Goal: Task Accomplishment & Management: Manage account settings

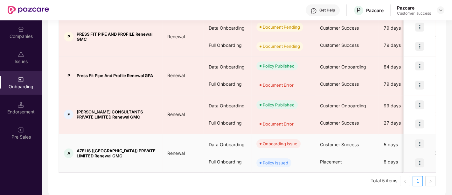
click at [422, 139] on img at bounding box center [419, 143] width 9 height 9
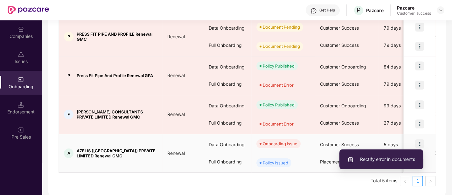
click at [383, 159] on span "Rectify error in documents" at bounding box center [381, 159] width 68 height 7
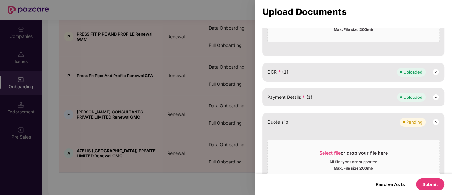
scroll to position [213, 0]
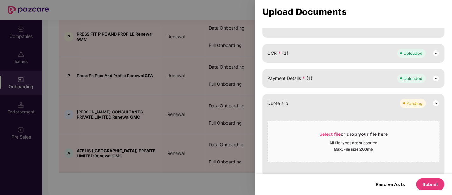
click at [426, 187] on button "Submit" at bounding box center [430, 184] width 28 height 12
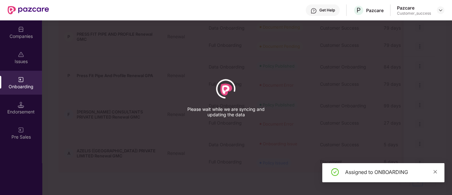
click at [436, 169] on span at bounding box center [435, 171] width 4 height 5
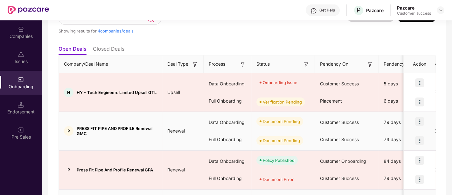
scroll to position [49, 0]
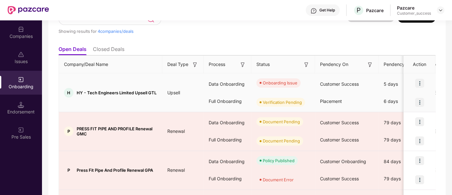
click at [419, 82] on img at bounding box center [419, 83] width 9 height 9
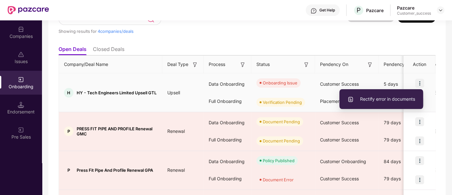
click at [376, 99] on span "Rectify error in documents" at bounding box center [381, 98] width 68 height 7
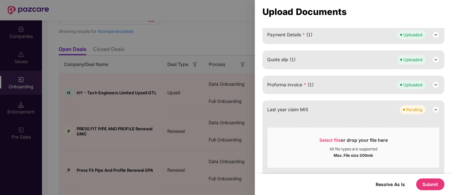
scroll to position [356, 0]
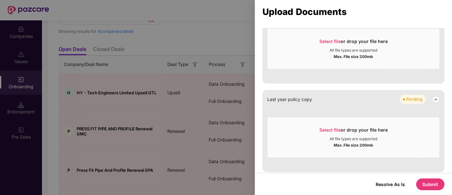
click at [190, 14] on div at bounding box center [226, 97] width 452 height 195
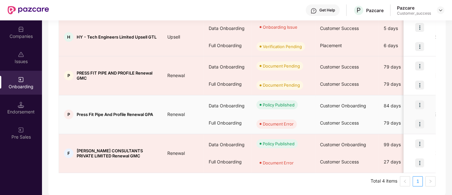
scroll to position [0, 0]
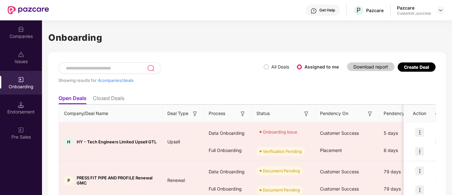
click at [20, 29] on img at bounding box center [21, 29] width 6 height 6
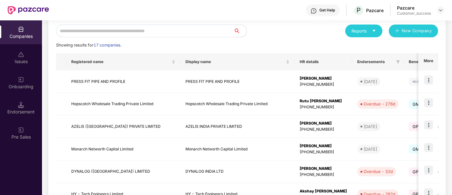
scroll to position [73, 0]
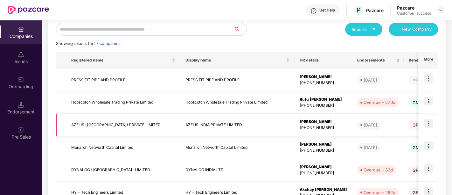
click at [427, 125] on img at bounding box center [428, 123] width 9 height 9
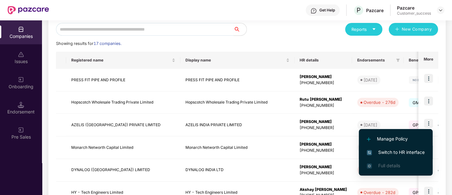
click at [380, 150] on span "Switch to HR interface" at bounding box center [396, 152] width 58 height 7
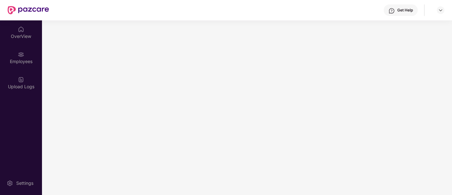
scroll to position [0, 0]
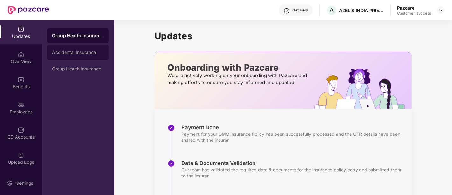
click at [70, 55] on div "Accidental Insurance" at bounding box center [78, 52] width 62 height 15
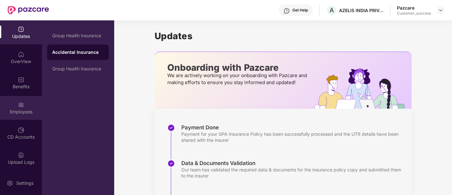
click at [19, 112] on div "Employees" at bounding box center [21, 111] width 42 height 6
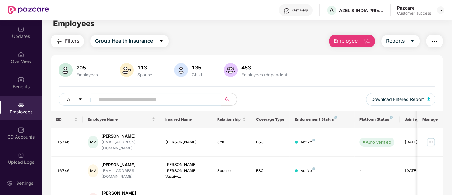
scroll to position [7, 0]
click at [116, 40] on span "Group Health Insurance" at bounding box center [124, 42] width 58 height 8
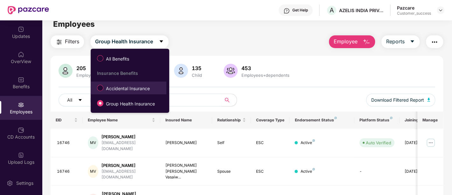
click at [124, 91] on span "Accidental Insurance" at bounding box center [127, 88] width 49 height 7
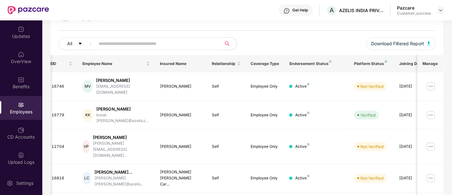
scroll to position [64, 0]
click at [433, 82] on img at bounding box center [431, 86] width 10 height 10
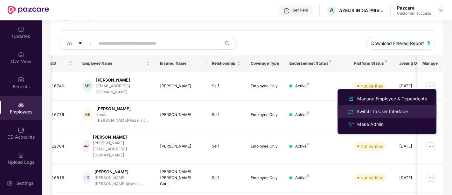
click at [399, 106] on li "Switch To User Interface" at bounding box center [386, 111] width 99 height 13
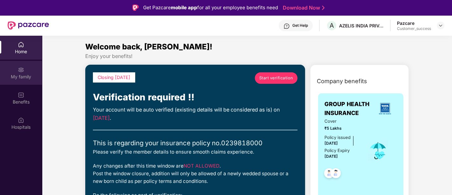
click at [21, 75] on div "My family" at bounding box center [21, 76] width 42 height 6
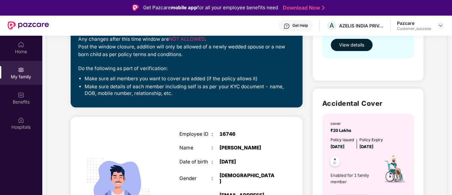
scroll to position [189, 0]
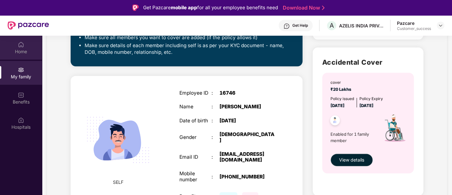
click at [15, 36] on div "Home" at bounding box center [21, 48] width 42 height 24
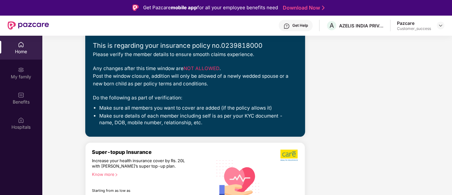
scroll to position [0, 0]
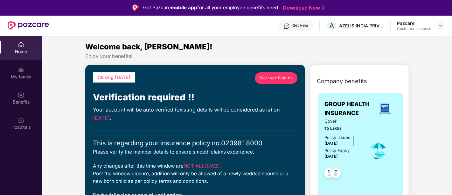
click at [31, 50] on div "Home" at bounding box center [21, 51] width 42 height 6
click at [32, 72] on div "My family" at bounding box center [21, 73] width 42 height 24
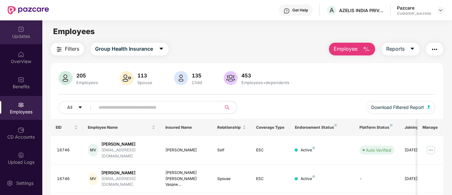
click at [23, 34] on div "Updates" at bounding box center [21, 36] width 42 height 6
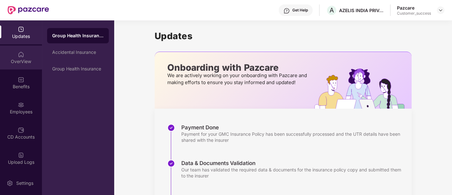
click at [17, 59] on div "OverView" at bounding box center [21, 61] width 42 height 6
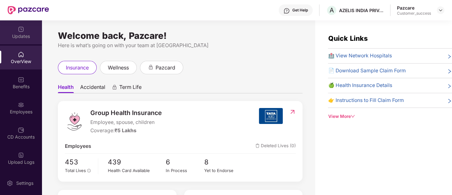
click at [19, 37] on div "Updates" at bounding box center [21, 36] width 42 height 6
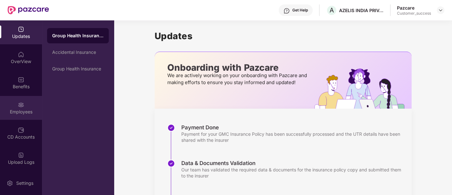
click at [23, 105] on img at bounding box center [21, 104] width 6 height 6
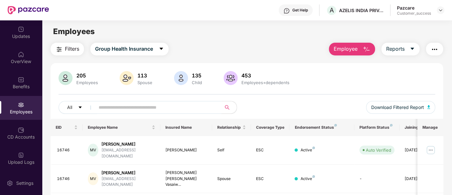
click at [132, 108] on input "text" at bounding box center [156, 107] width 114 height 10
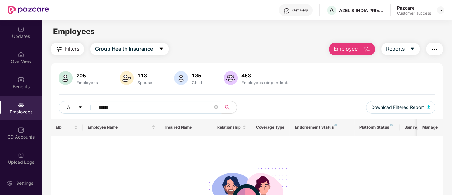
type input "******"
click at [28, 36] on div "Updates" at bounding box center [21, 36] width 42 height 6
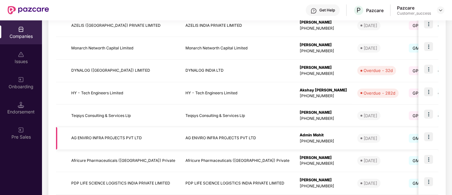
scroll to position [206, 0]
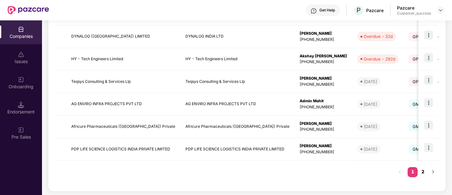
click at [423, 170] on link "2" at bounding box center [423, 172] width 10 height 10
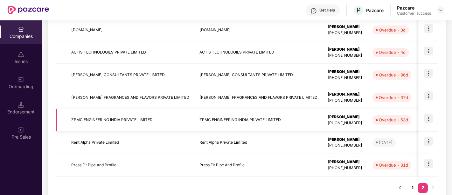
scroll to position [123, 0]
click at [426, 141] on img at bounding box center [428, 140] width 9 height 9
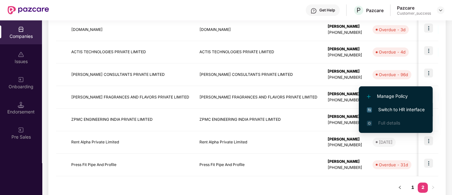
click at [385, 112] on span "Switch to HR interface" at bounding box center [396, 109] width 58 height 7
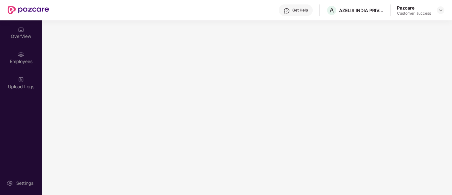
scroll to position [0, 0]
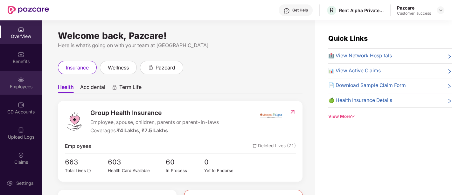
click at [25, 84] on div "Employees" at bounding box center [21, 86] width 42 height 6
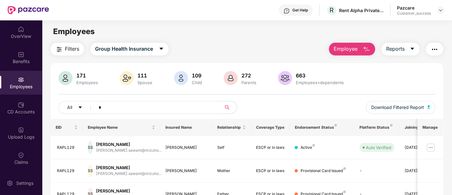
click at [119, 105] on input "*" at bounding box center [156, 107] width 114 height 10
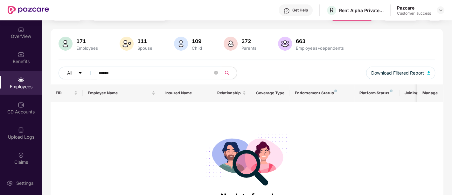
scroll to position [34, 0]
type input "*"
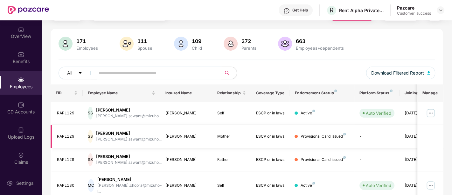
scroll to position [0, 0]
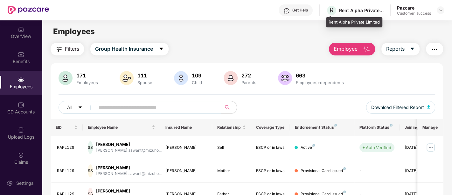
click at [367, 10] on div "Rent Alpha Private Limited" at bounding box center [361, 10] width 45 height 6
copy div "Rent Alpha Private Limited"
click at [142, 105] on input "text" at bounding box center [156, 107] width 114 height 10
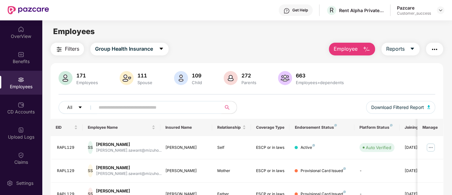
paste input "*******"
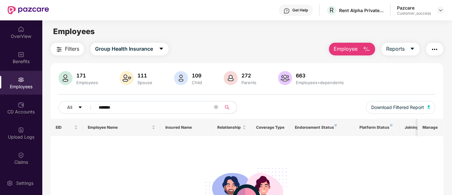
type input "*******"
click at [134, 147] on div "No data found" at bounding box center [247, 189] width 383 height 96
click at [348, 46] on span "Employee" at bounding box center [346, 49] width 24 height 8
click at [345, 50] on span "Employee" at bounding box center [346, 49] width 24 height 8
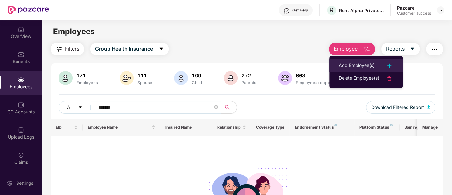
click at [351, 68] on div "Add Employee(s)" at bounding box center [357, 66] width 36 height 8
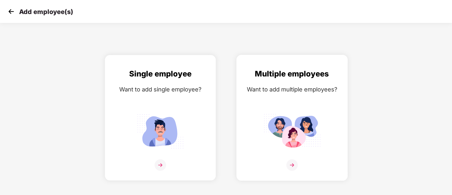
click at [281, 141] on img at bounding box center [291, 131] width 57 height 40
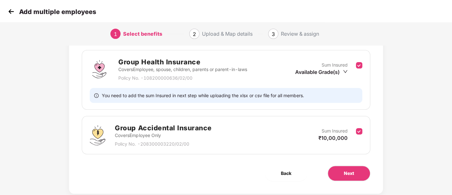
scroll to position [105, 0]
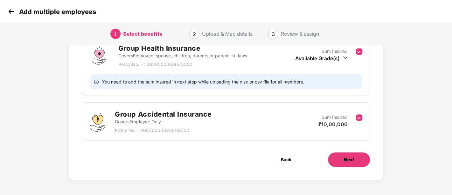
click at [351, 157] on span "Next" at bounding box center [349, 159] width 10 height 7
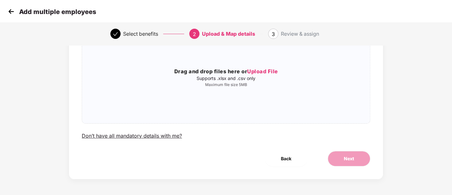
scroll to position [0, 0]
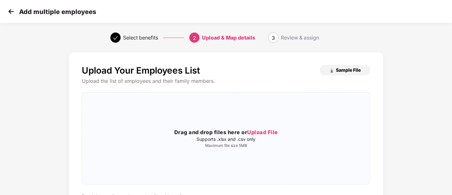
click at [338, 74] on button "Sample File" at bounding box center [345, 70] width 51 height 10
click at [342, 68] on span "Sample File" at bounding box center [348, 70] width 25 height 6
click at [340, 73] on span "Sample File" at bounding box center [348, 70] width 25 height 6
click at [346, 72] on span "Sample File" at bounding box center [348, 70] width 25 height 6
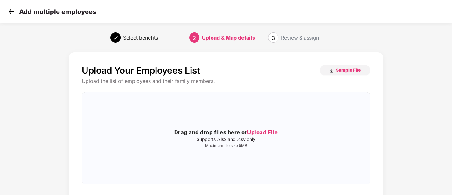
click at [336, 64] on div "Upload Your Employees List Sample File Upload the list of employees and their f…" at bounding box center [226, 145] width 314 height 187
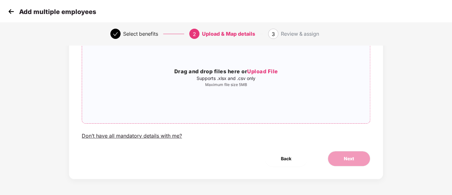
scroll to position [0, 0]
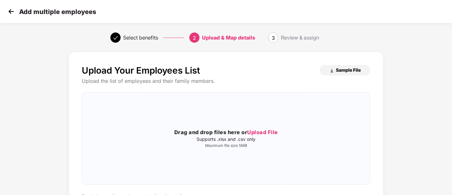
click at [338, 70] on span "Sample File" at bounding box center [348, 70] width 25 height 6
click at [346, 71] on span "Sample File" at bounding box center [348, 70] width 25 height 6
click at [346, 66] on button "Sample File" at bounding box center [345, 70] width 51 height 10
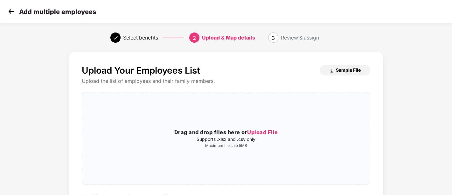
click at [346, 66] on button "Sample File" at bounding box center [345, 70] width 51 height 10
click at [346, 69] on span "Sample File" at bounding box center [348, 70] width 25 height 6
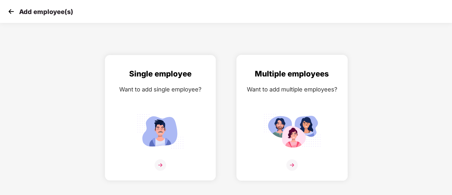
click at [268, 112] on img at bounding box center [291, 131] width 57 height 40
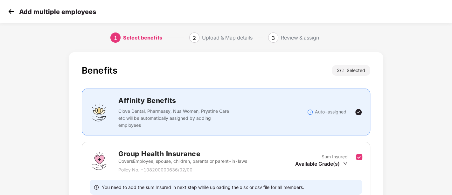
scroll to position [105, 0]
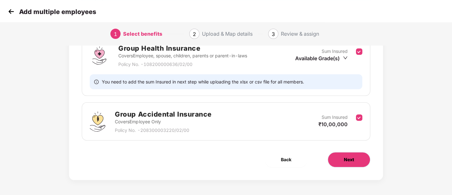
click at [355, 165] on button "Next" at bounding box center [349, 159] width 43 height 15
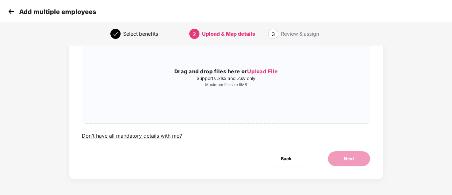
scroll to position [0, 0]
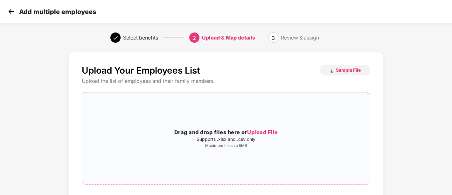
click at [268, 144] on p "Maximum file size 5MB" at bounding box center [226, 145] width 288 height 5
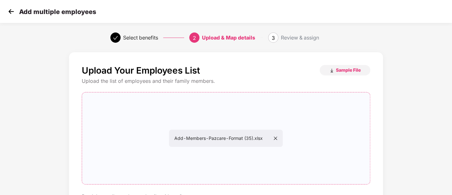
scroll to position [61, 0]
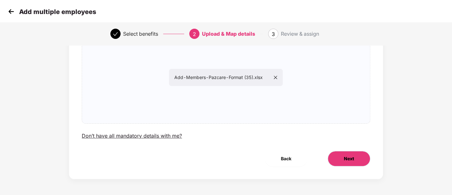
click at [350, 159] on span "Next" at bounding box center [349, 158] width 10 height 7
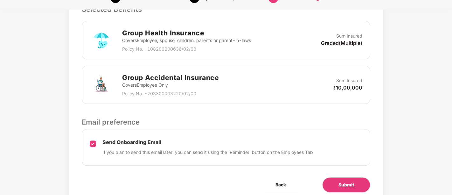
scroll to position [195, 0]
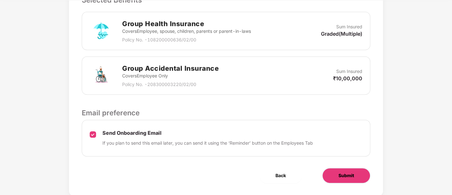
click at [338, 172] on span "Submit" at bounding box center [346, 175] width 16 height 7
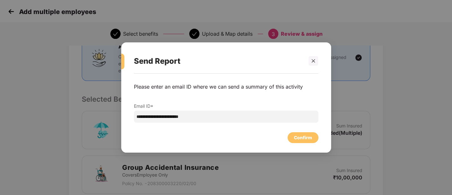
scroll to position [96, 0]
click at [305, 141] on div "Confirm" at bounding box center [303, 137] width 18 height 7
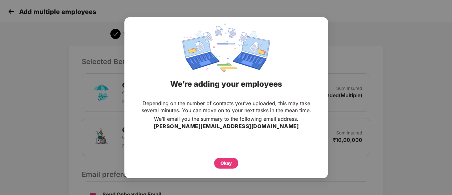
scroll to position [210, 0]
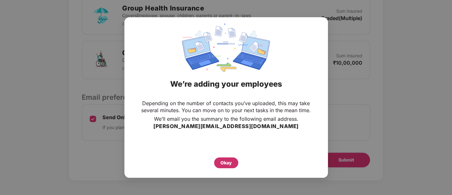
click at [222, 162] on div "Okay" at bounding box center [225, 162] width 11 height 7
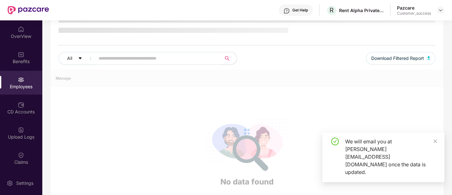
scroll to position [74, 0]
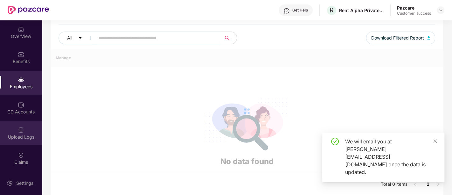
click at [29, 136] on div "Upload Logs" at bounding box center [21, 137] width 42 height 6
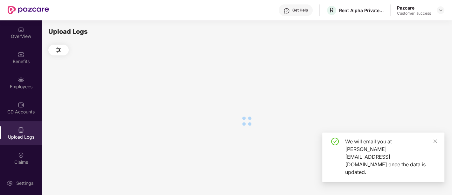
scroll to position [0, 0]
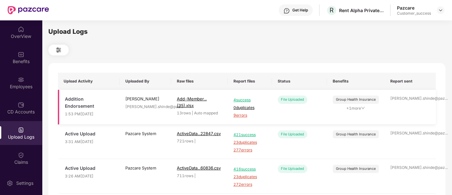
click at [239, 116] on span "9 errors" at bounding box center [249, 115] width 33 height 6
click at [28, 73] on div "Employees" at bounding box center [21, 83] width 42 height 24
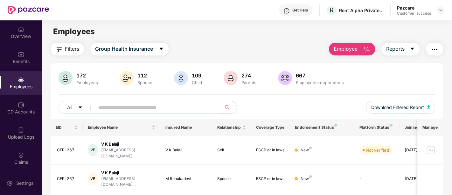
click at [353, 50] on span "Employee" at bounding box center [346, 49] width 24 height 8
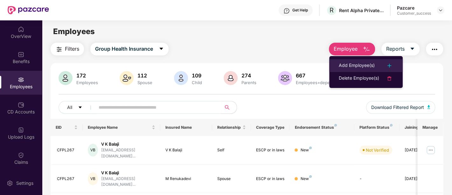
click at [364, 64] on div "Add Employee(s)" at bounding box center [357, 66] width 36 height 8
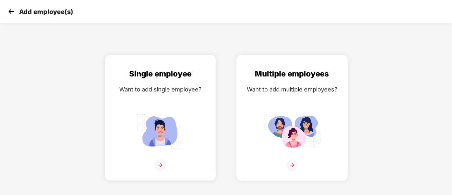
click at [272, 126] on img at bounding box center [291, 131] width 57 height 40
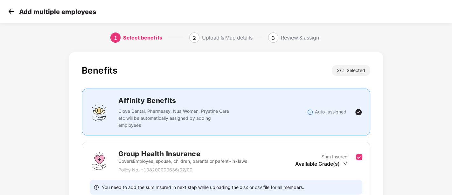
scroll to position [105, 0]
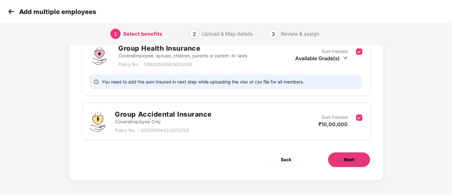
click at [351, 161] on span "Next" at bounding box center [349, 159] width 10 height 7
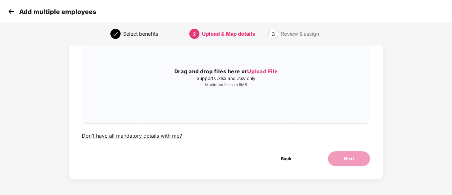
scroll to position [0, 0]
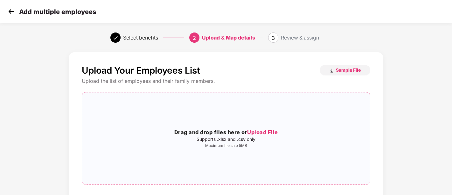
click at [286, 120] on div "Drag and drop files here or Upload File Supports .xlsx and .csv only Maximum fi…" at bounding box center [226, 137] width 288 height 81
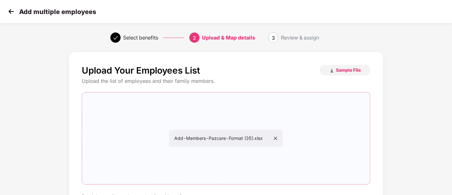
scroll to position [61, 0]
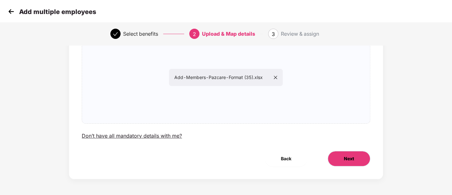
click at [341, 162] on button "Next" at bounding box center [349, 158] width 43 height 15
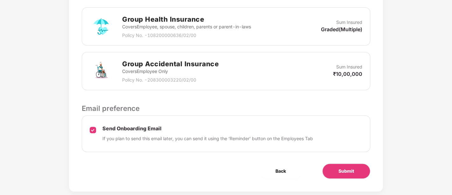
scroll to position [210, 0]
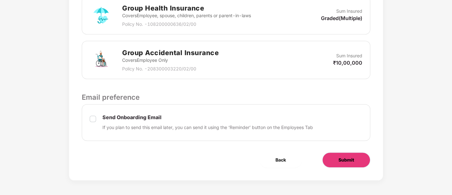
click at [343, 164] on button "Submit" at bounding box center [346, 159] width 48 height 15
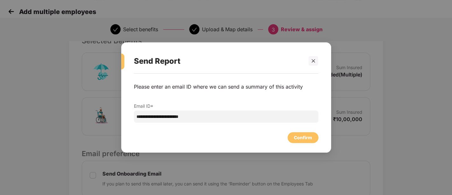
scroll to position [170, 0]
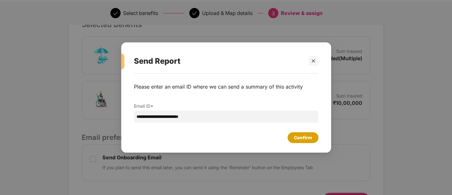
click at [303, 138] on div "Confirm" at bounding box center [303, 137] width 18 height 7
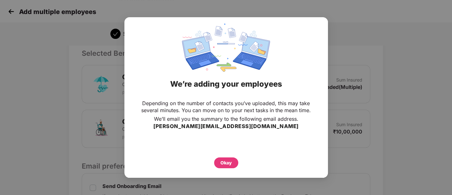
scroll to position [169, 0]
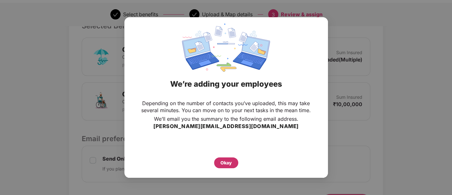
click at [229, 161] on div "Okay" at bounding box center [225, 162] width 11 height 7
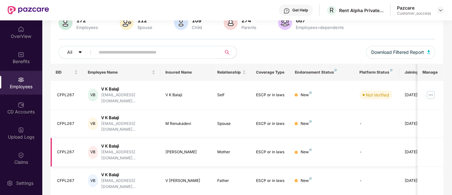
scroll to position [56, 0]
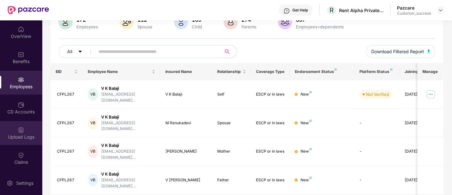
click at [22, 129] on img at bounding box center [21, 130] width 6 height 6
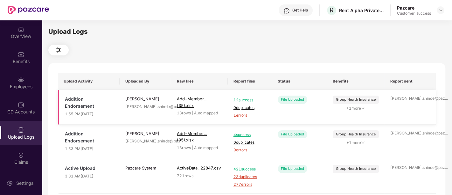
click at [242, 114] on span "1 errors" at bounding box center [249, 115] width 33 height 6
click at [24, 79] on div "Employees" at bounding box center [21, 83] width 42 height 24
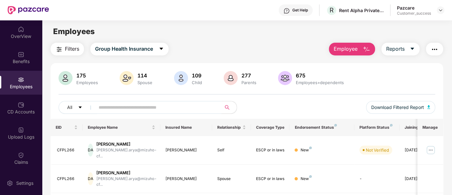
click at [147, 108] on input "text" at bounding box center [156, 107] width 114 height 10
paste input "*******"
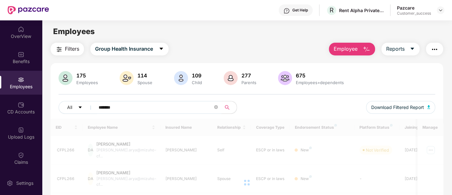
type input "*******"
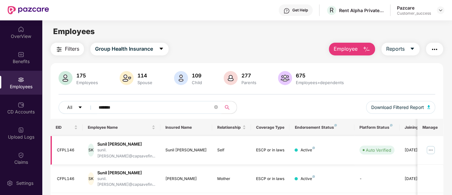
scroll to position [33, 0]
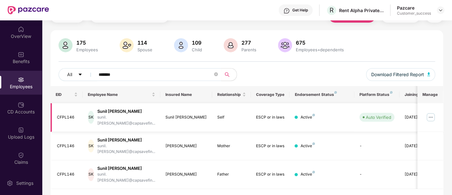
click at [433, 115] on img at bounding box center [431, 117] width 10 height 10
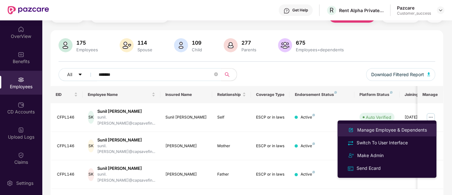
click at [379, 131] on div "Manage Employee & Dependents" at bounding box center [392, 129] width 72 height 7
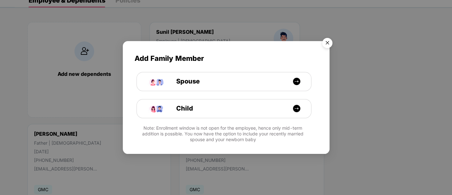
scroll to position [45, 0]
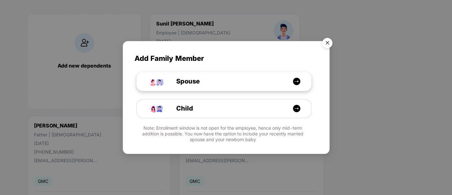
click at [240, 86] on div "Spouse" at bounding box center [227, 81] width 131 height 10
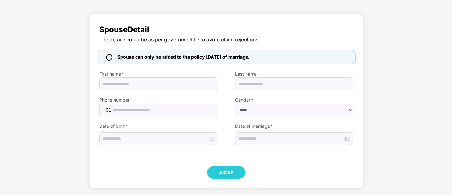
scroll to position [27, 0]
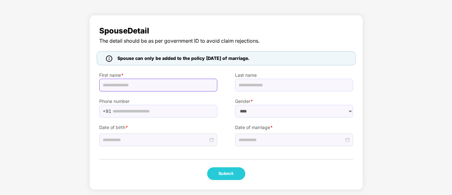
click at [172, 87] on input "text" at bounding box center [158, 85] width 118 height 13
select select "******"
paste input "**********"
click at [148, 86] on input "**********" at bounding box center [158, 85] width 118 height 13
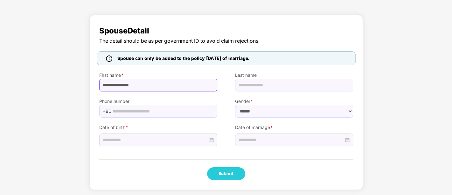
type input "**********"
paste input "*****"
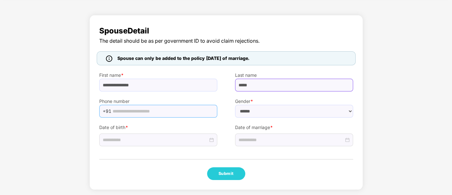
type input "*****"
paste input "**********"
type input "**********"
paste input "**********"
type input "**********"
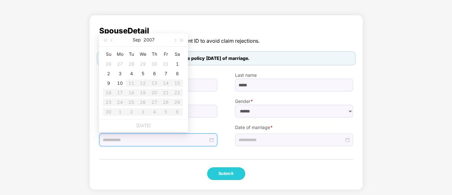
click at [209, 140] on div at bounding box center [158, 139] width 111 height 7
type input "**********"
click at [147, 38] on button "2007" at bounding box center [148, 39] width 11 height 13
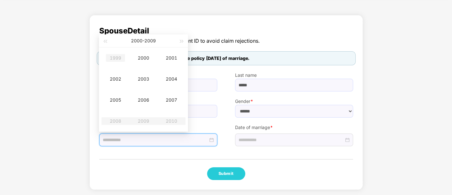
type input "**********"
click at [106, 41] on span "button" at bounding box center [104, 41] width 3 height 3
type input "**********"
click at [119, 77] on div "1992" at bounding box center [115, 79] width 19 height 8
type input "**********"
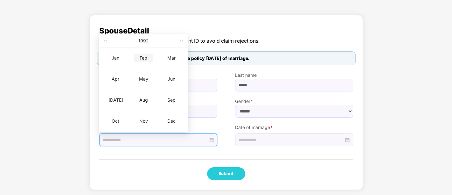
type input "**********"
click at [143, 58] on div "Feb" at bounding box center [143, 58] width 19 height 8
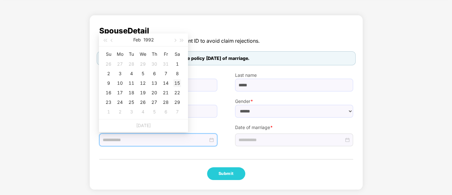
type input "**********"
click at [176, 83] on div "15" at bounding box center [177, 83] width 8 height 8
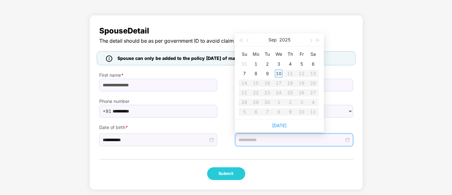
click at [286, 139] on input at bounding box center [291, 139] width 105 height 7
type input "**********"
click at [245, 43] on button "button" at bounding box center [247, 39] width 7 height 13
click at [269, 81] on div "12" at bounding box center [267, 83] width 8 height 8
type input "**********"
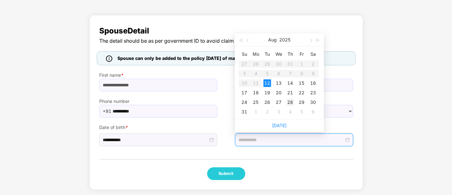
click at [288, 101] on div "28" at bounding box center [290, 102] width 8 height 8
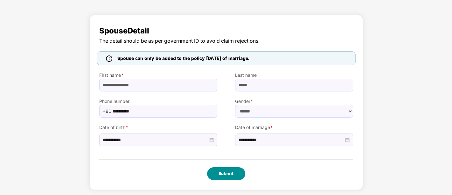
click at [224, 171] on button "Submit" at bounding box center [226, 173] width 38 height 13
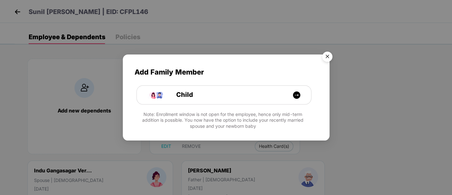
click at [325, 55] on img "Close" at bounding box center [327, 58] width 18 height 18
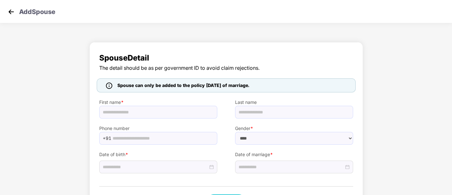
select select "******"
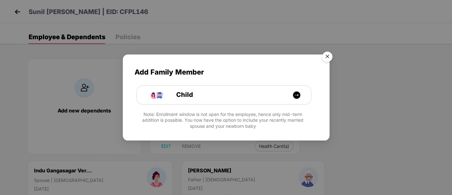
click at [332, 58] on img "Close" at bounding box center [327, 58] width 18 height 18
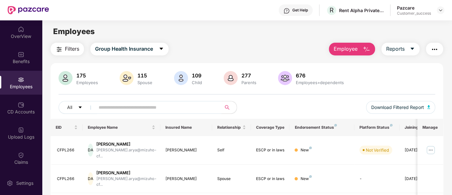
paste input "**********"
click at [116, 107] on input "**********" at bounding box center [156, 107] width 114 height 10
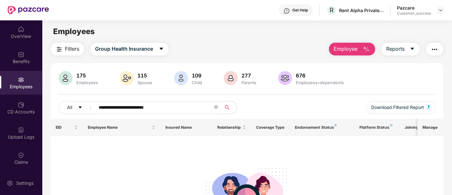
drag, startPoint x: 157, startPoint y: 107, endPoint x: 128, endPoint y: 106, distance: 29.3
click at [128, 106] on input "**********" at bounding box center [156, 107] width 114 height 10
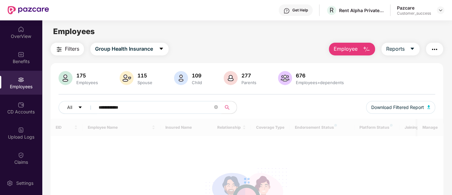
click at [111, 107] on input "**********" at bounding box center [156, 107] width 114 height 10
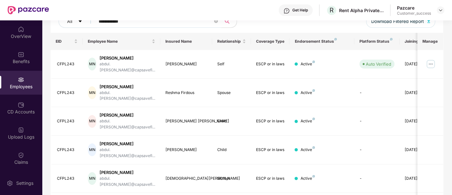
scroll to position [86, 0]
type input "**********"
click at [430, 62] on img at bounding box center [431, 64] width 10 height 10
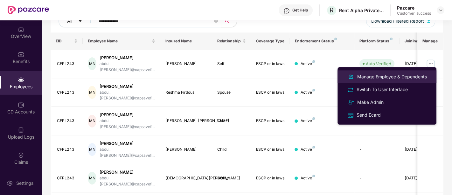
click at [371, 81] on li "Manage Employee & Dependents" at bounding box center [386, 76] width 99 height 13
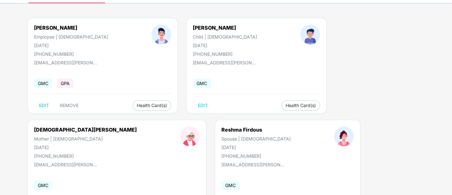
scroll to position [42, 0]
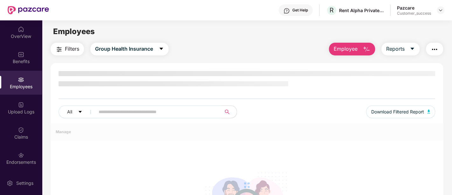
click at [129, 111] on input "text" at bounding box center [156, 112] width 114 height 10
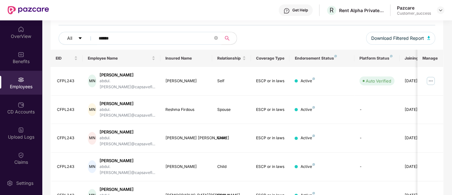
scroll to position [66, 0]
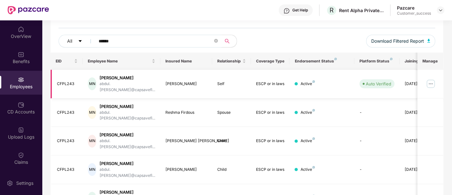
type input "******"
click at [432, 84] on img at bounding box center [431, 84] width 10 height 10
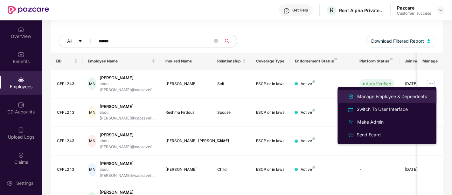
click at [382, 96] on div "Manage Employee & Dependents" at bounding box center [392, 96] width 72 height 7
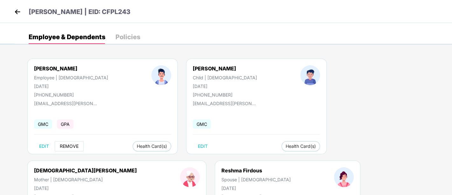
click at [66, 145] on span "REMOVE" at bounding box center [69, 145] width 19 height 5
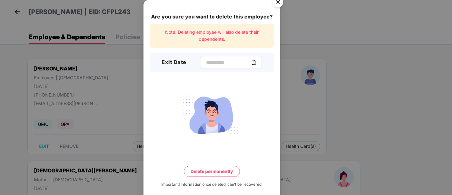
click at [256, 62] on img at bounding box center [253, 62] width 5 height 5
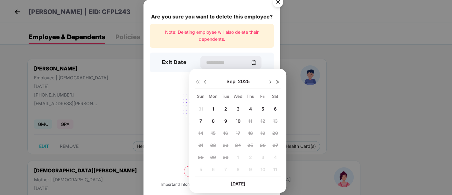
click at [207, 81] on img at bounding box center [205, 81] width 5 height 5
click at [263, 156] on span "29" at bounding box center [263, 156] width 6 height 5
type input "**********"
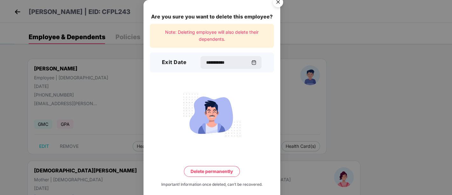
click at [221, 172] on button "Delete permanently" at bounding box center [212, 171] width 56 height 11
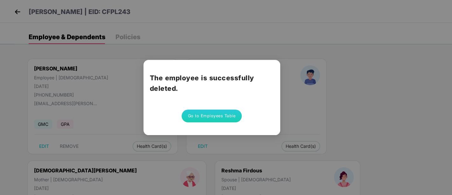
click at [212, 121] on button "Go to Employees Table" at bounding box center [212, 115] width 60 height 13
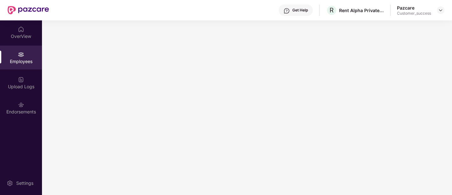
click at [18, 60] on div "Employees" at bounding box center [21, 61] width 42 height 6
click at [10, 87] on div "Upload Logs" at bounding box center [21, 86] width 42 height 6
click at [19, 54] on img at bounding box center [21, 54] width 6 height 6
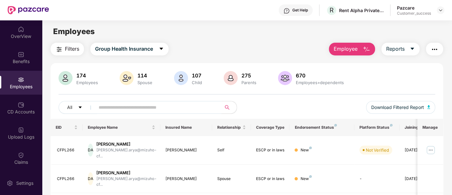
click at [126, 108] on input "text" at bounding box center [156, 107] width 114 height 10
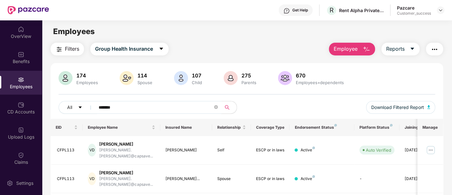
scroll to position [56, 0]
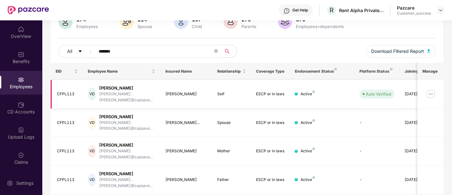
type input "*******"
click at [432, 90] on img at bounding box center [431, 94] width 10 height 10
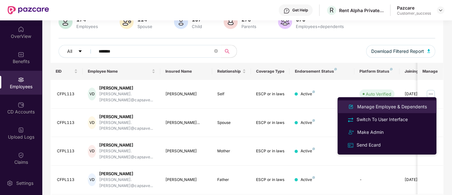
click at [391, 108] on div "Manage Employee & Dependents" at bounding box center [392, 106] width 72 height 7
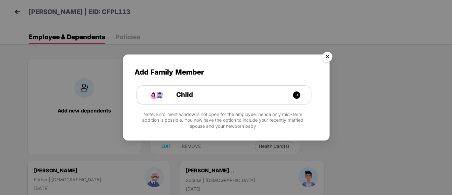
click at [326, 58] on img "Close" at bounding box center [327, 58] width 18 height 18
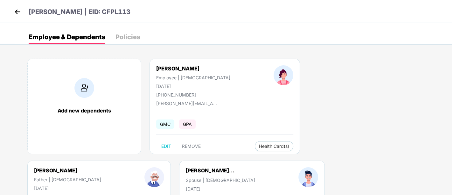
scroll to position [31, 0]
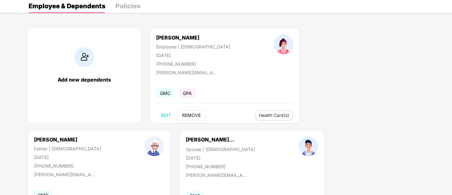
click at [184, 116] on span "REMOVE" at bounding box center [191, 115] width 19 height 5
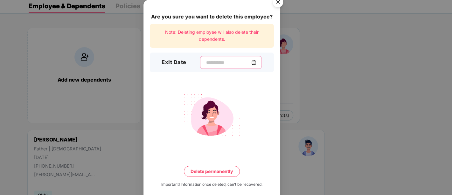
click at [222, 61] on input at bounding box center [228, 62] width 46 height 7
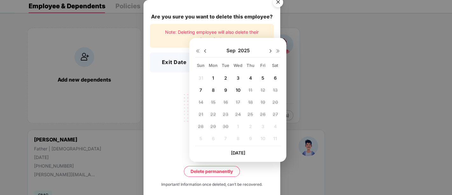
click at [204, 52] on img at bounding box center [205, 50] width 5 height 5
drag, startPoint x: 264, startPoint y: 126, endPoint x: 251, endPoint y: 123, distance: 12.6
click at [251, 123] on div "27 28 29 30 31 1 2 3 4 5 6 7 8 9 10 11 12 13 14 15 16 17 18 19 20 21 22 23 24 2…" at bounding box center [238, 109] width 86 height 73
click at [251, 123] on span "28" at bounding box center [250, 125] width 6 height 5
type input "**********"
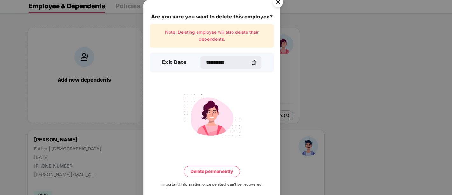
click at [210, 170] on button "Delete permanently" at bounding box center [212, 171] width 56 height 11
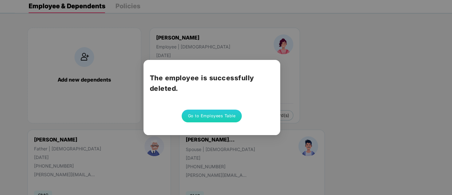
click at [313, 148] on div "The employee is successfully deleted. Go to Employees Table" at bounding box center [226, 97] width 452 height 195
click at [193, 113] on button "Go to Employees Table" at bounding box center [212, 115] width 60 height 13
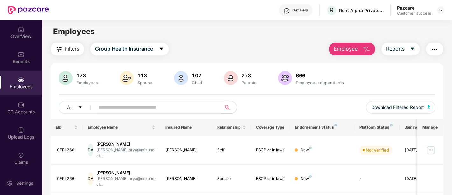
click at [173, 104] on input "text" at bounding box center [156, 107] width 114 height 10
click at [173, 104] on input "*" at bounding box center [156, 107] width 114 height 10
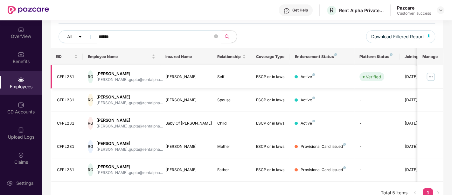
type input "******"
click at [428, 79] on img at bounding box center [431, 77] width 10 height 10
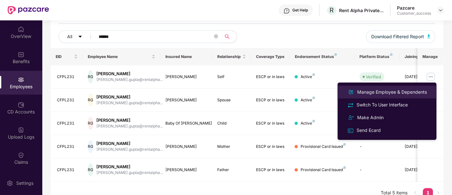
click at [401, 92] on div "Manage Employee & Dependents" at bounding box center [392, 91] width 72 height 7
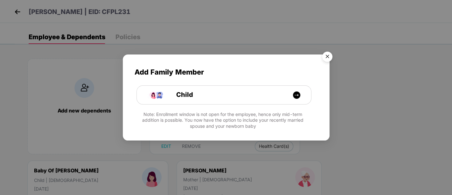
click at [327, 56] on img "Close" at bounding box center [327, 58] width 18 height 18
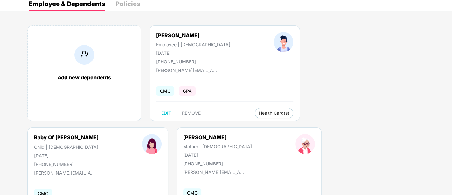
scroll to position [48, 0]
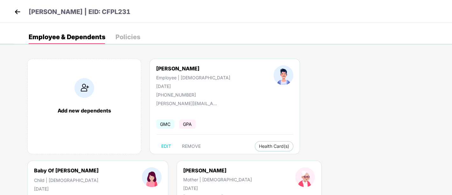
select select "*****"
select select "******"
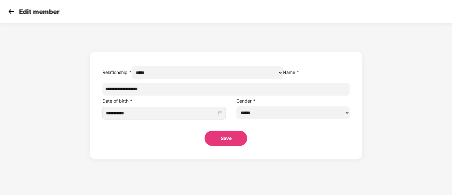
click at [227, 146] on button "Save" at bounding box center [226, 137] width 43 height 15
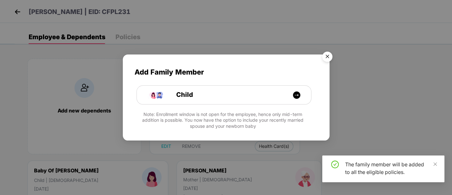
click at [329, 58] on img "Close" at bounding box center [327, 58] width 18 height 18
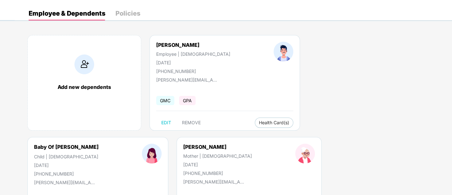
scroll to position [24, 0]
select select "*****"
select select "******"
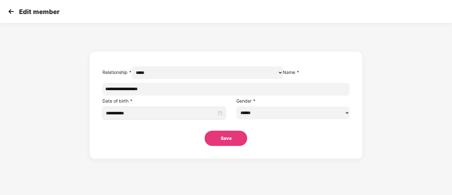
scroll to position [0, 0]
click at [285, 139] on div "Save" at bounding box center [225, 133] width 247 height 25
click at [12, 16] on div "Edit member" at bounding box center [226, 11] width 452 height 23
click at [12, 14] on img at bounding box center [11, 12] width 10 height 10
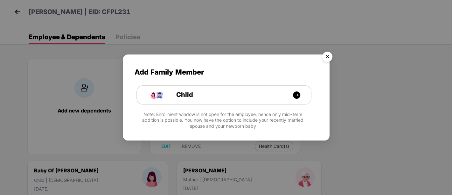
click at [327, 58] on img "Close" at bounding box center [327, 58] width 18 height 18
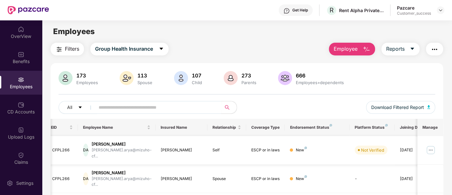
scroll to position [0, 5]
click at [142, 107] on div "Click to sort ascending" at bounding box center [115, 112] width 53 height 11
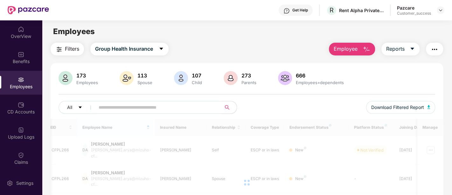
click at [163, 101] on span at bounding box center [156, 107] width 130 height 13
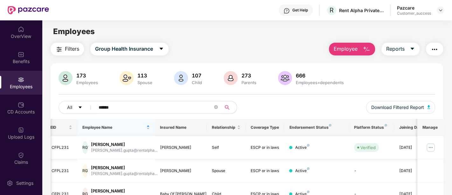
type input "******"
click at [160, 144] on div "Rachit Gupta" at bounding box center [181, 147] width 42 height 6
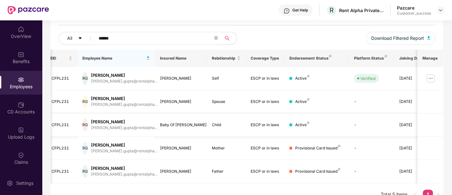
scroll to position [55, 0]
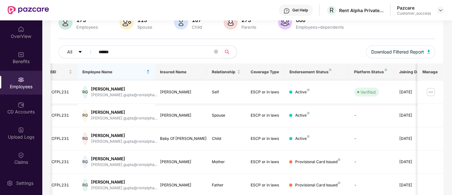
click at [431, 91] on img at bounding box center [431, 92] width 10 height 10
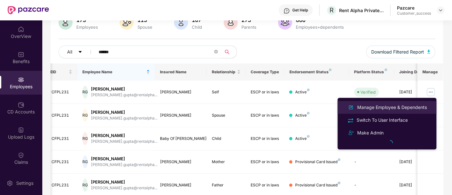
click at [371, 107] on div "Manage Employee & Dependents" at bounding box center [392, 107] width 72 height 7
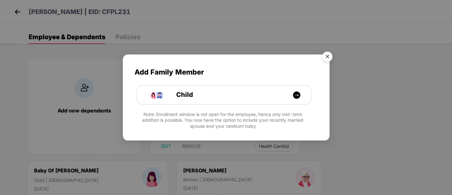
scroll to position [32, 0]
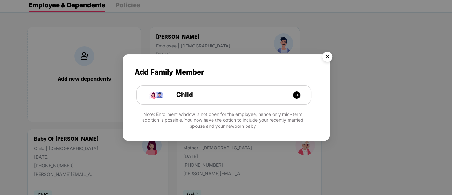
click at [323, 58] on img "Close" at bounding box center [327, 58] width 18 height 18
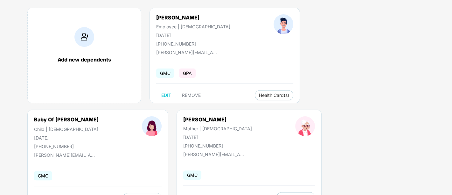
scroll to position [0, 0]
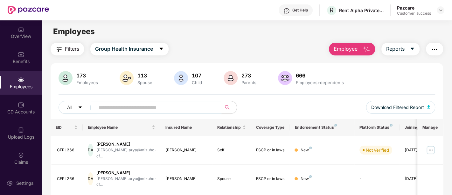
click at [127, 108] on input "text" at bounding box center [156, 107] width 114 height 10
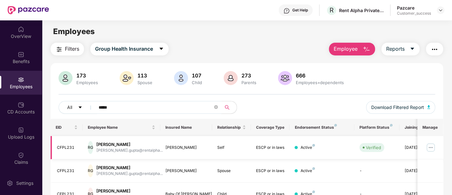
type input "*****"
click at [432, 144] on img at bounding box center [431, 147] width 10 height 10
click at [304, 42] on main "Employees Filters Group Health Insurance Employee Reports 173 Employees 113 Spo…" at bounding box center [247, 117] width 410 height 195
click at [225, 38] on main "Employees Filters Group Health Insurance Employee Reports 173 Employees 113 Spo…" at bounding box center [247, 117] width 410 height 195
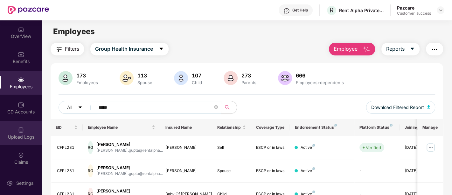
click at [28, 132] on div "Upload Logs" at bounding box center [21, 133] width 42 height 24
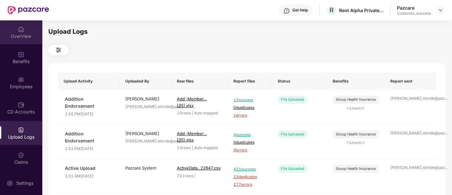
click at [28, 34] on div "OverView" at bounding box center [21, 36] width 42 height 6
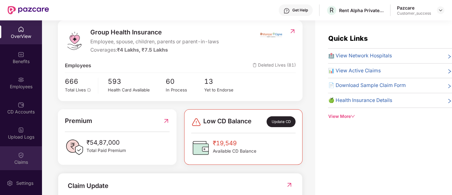
scroll to position [50, 0]
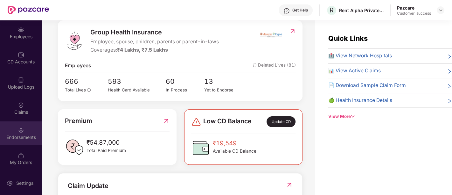
click at [22, 135] on div "Endorsements" at bounding box center [21, 137] width 42 height 6
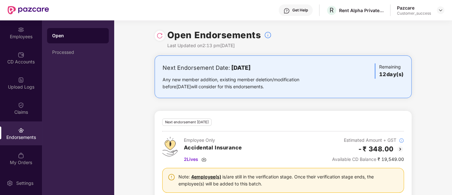
click at [160, 39] on div at bounding box center [160, 36] width 10 height 10
click at [159, 38] on img at bounding box center [159, 35] width 6 height 6
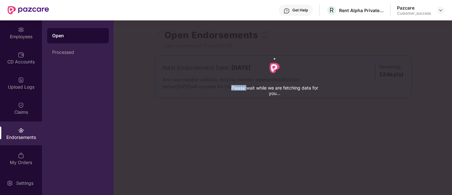
click at [159, 38] on div "Please wait while we are fetching data for you..." at bounding box center [340, 97] width 452 height 195
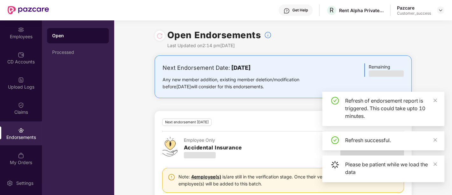
click at [438, 100] on div "Refresh of endorsement report is triggered. This could take upto 10 minutes." at bounding box center [383, 109] width 122 height 34
click at [436, 139] on icon "close" at bounding box center [435, 139] width 4 height 4
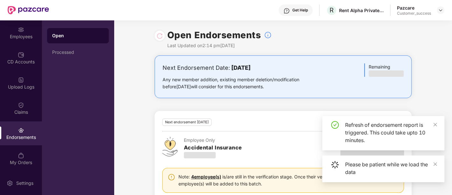
click at [437, 125] on div "Refresh of endorsement report is triggered. This could take upto 10 minutes." at bounding box center [383, 133] width 122 height 34
click at [435, 162] on icon "close" at bounding box center [435, 164] width 4 height 4
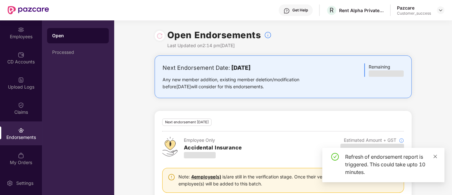
click at [436, 156] on icon "close" at bounding box center [435, 156] width 4 height 4
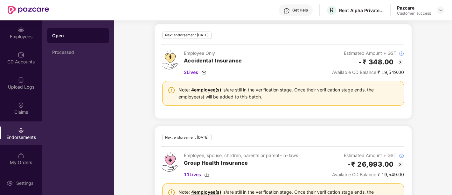
scroll to position [119, 0]
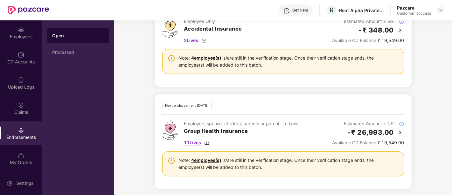
click at [207, 141] on img at bounding box center [206, 142] width 5 height 5
click at [425, 95] on div "Next Endorsement Date: [DATE] Any new member addition, existing member deletion…" at bounding box center [283, 67] width 338 height 260
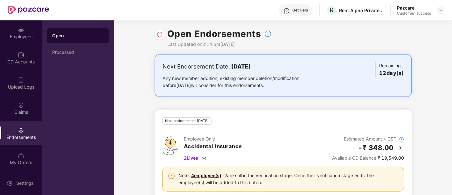
scroll to position [0, 0]
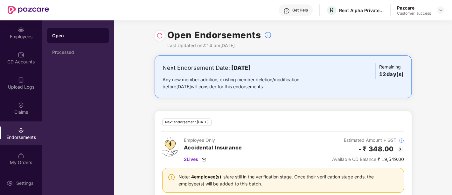
click at [133, 38] on div "Open Endorsements Last Updated on 2:14 pm[DATE]" at bounding box center [283, 37] width 338 height 35
click at [158, 38] on img at bounding box center [159, 35] width 6 height 6
click at [27, 33] on div "Employees" at bounding box center [21, 36] width 42 height 6
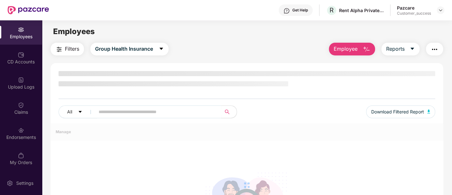
click at [27, 33] on div "Employees" at bounding box center [21, 36] width 42 height 6
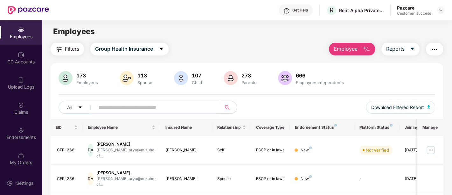
scroll to position [0, 20]
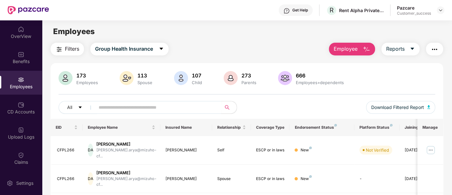
scroll to position [64, 0]
click at [32, 39] on div "OverView" at bounding box center [21, 36] width 42 height 6
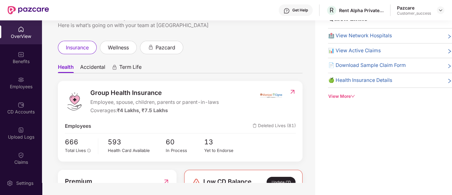
scroll to position [41, 0]
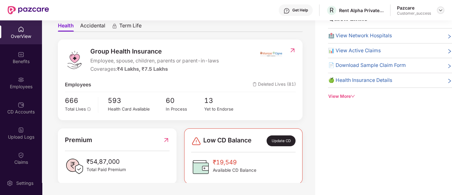
click at [442, 9] on img at bounding box center [440, 10] width 5 height 5
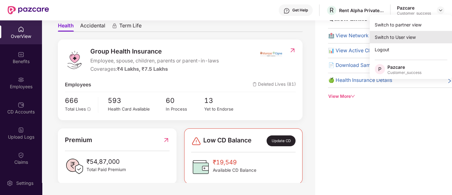
click at [403, 40] on div "Switch to User view" at bounding box center [411, 37] width 83 height 12
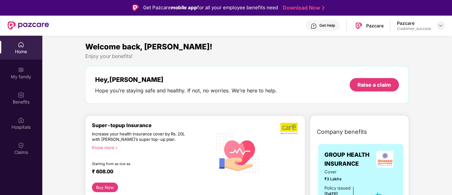
click at [441, 27] on img at bounding box center [440, 25] width 5 height 5
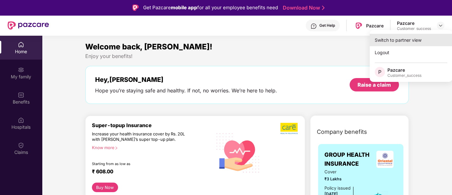
click at [393, 41] on div "Switch to partner view" at bounding box center [411, 40] width 83 height 12
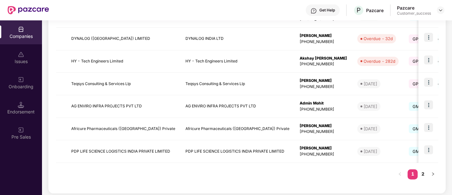
scroll to position [206, 0]
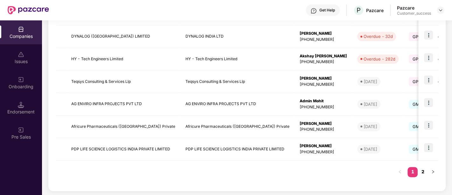
click at [425, 170] on link "2" at bounding box center [423, 172] width 10 height 10
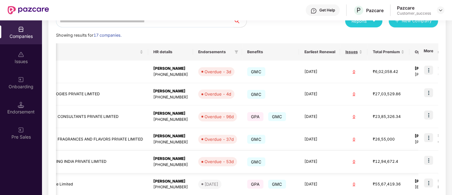
scroll to position [0, 202]
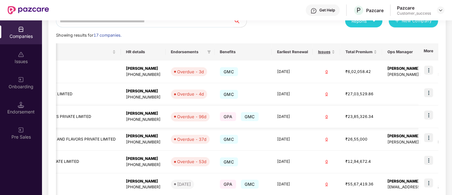
click at [425, 115] on img at bounding box center [428, 114] width 9 height 9
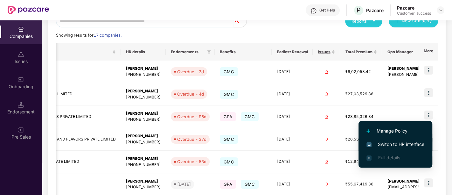
click at [380, 144] on span "Switch to HR interface" at bounding box center [395, 144] width 58 height 7
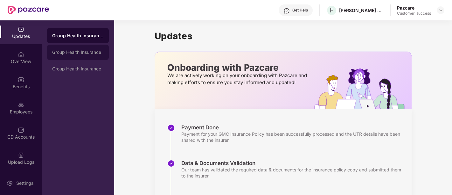
click at [85, 57] on div "Group Health Insurance" at bounding box center [78, 52] width 62 height 15
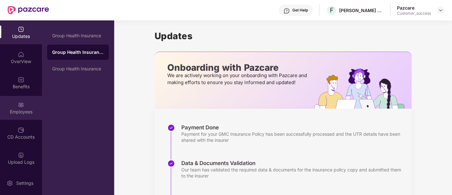
click at [7, 118] on div "Employees" at bounding box center [21, 108] width 42 height 24
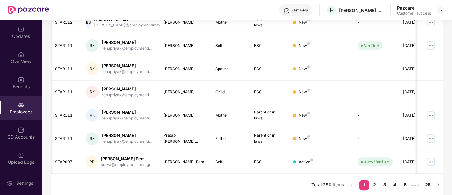
scroll to position [0, 0]
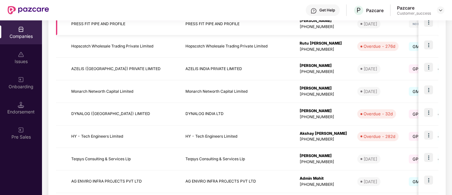
scroll to position [0, 15]
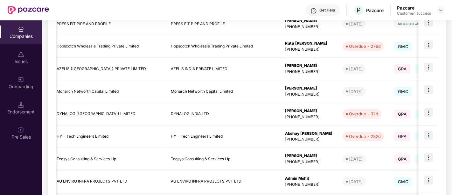
click at [427, 180] on img at bounding box center [428, 179] width 9 height 9
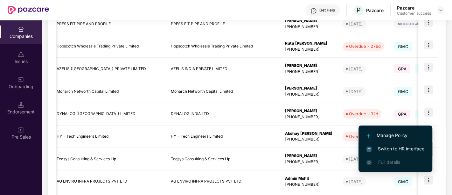
click at [398, 150] on span "Switch to HR interface" at bounding box center [395, 148] width 58 height 7
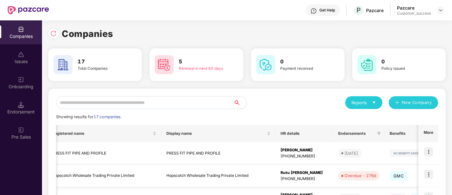
scroll to position [206, 0]
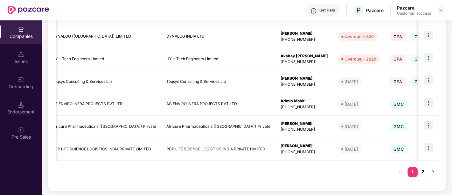
click at [421, 172] on link "2" at bounding box center [423, 172] width 10 height 10
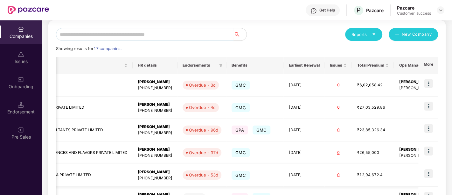
scroll to position [0, 0]
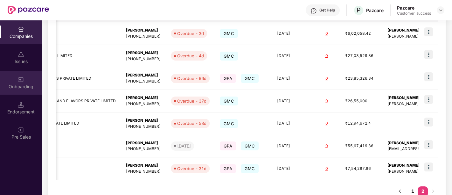
click at [37, 80] on div "Onboarding" at bounding box center [21, 83] width 42 height 24
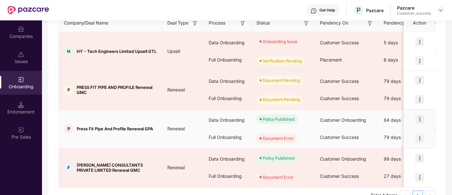
scroll to position [105, 0]
